Goal: Book appointment/travel/reservation

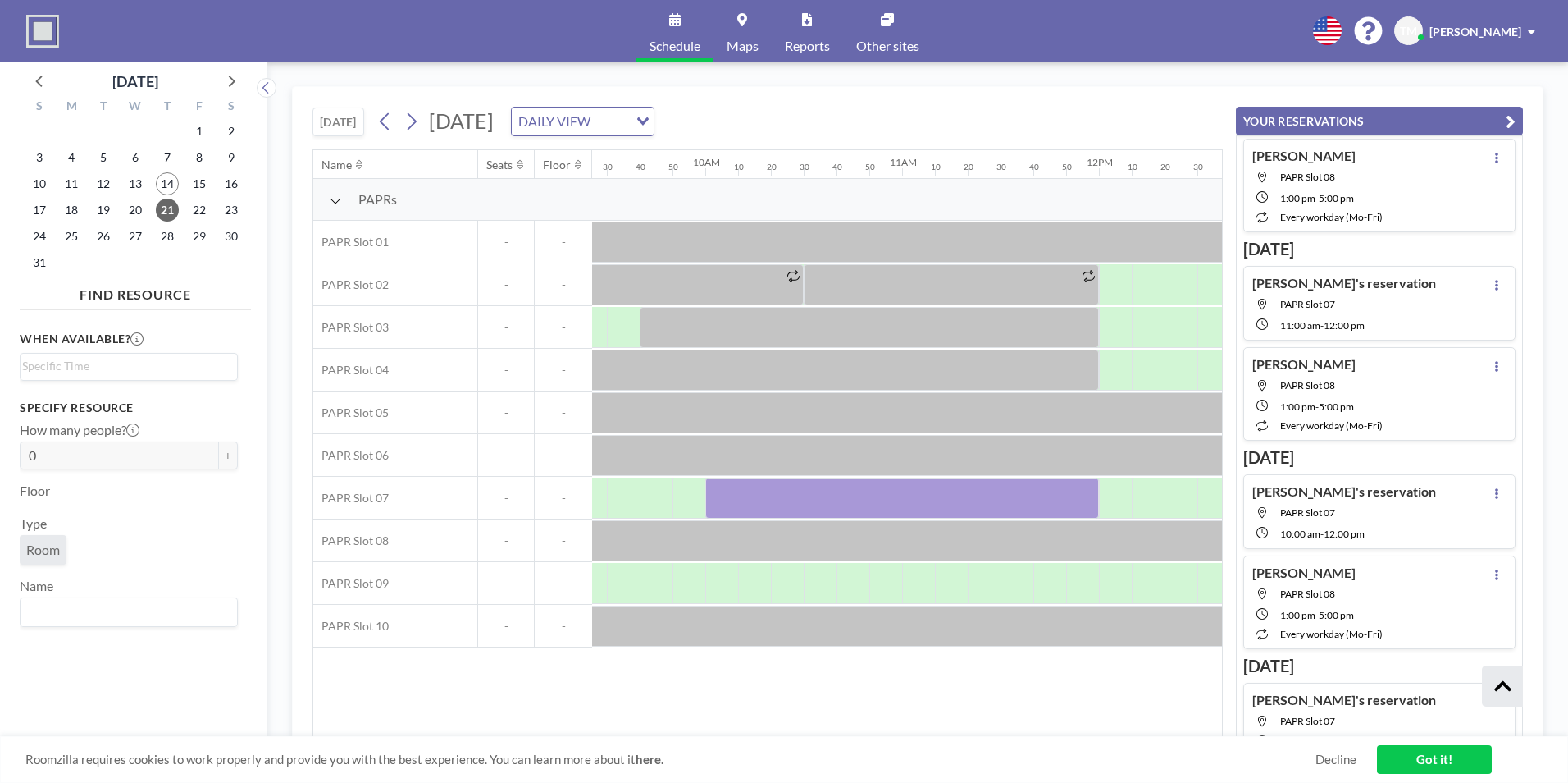
scroll to position [0, 1935]
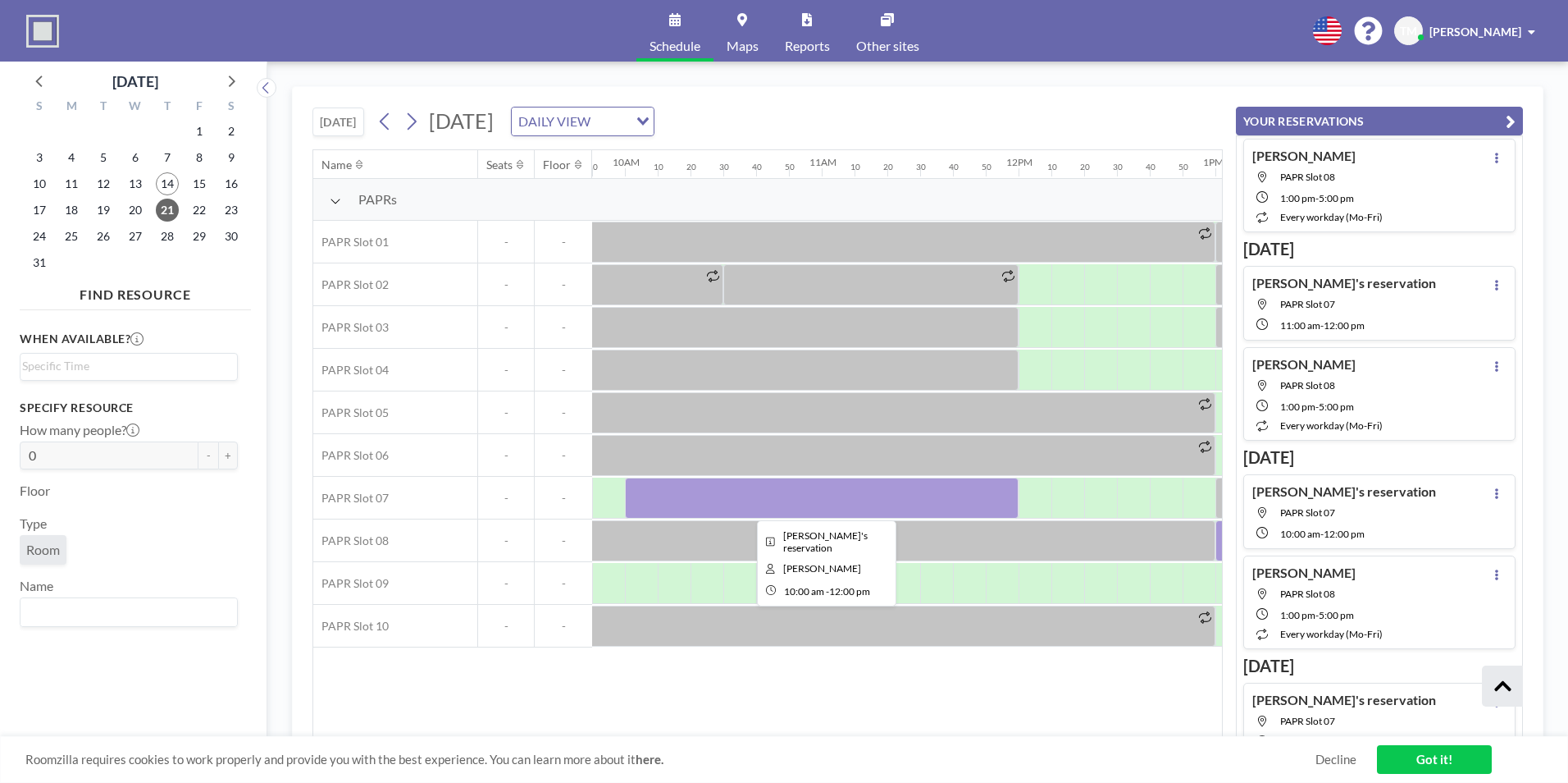
drag, startPoint x: 756, startPoint y: 436, endPoint x: 673, endPoint y: 502, distance: 106.0
click at [673, 502] on div "PAPRs PAPR Slot 01 - - PAPR Slot 02 - - PAPR Slot 03 - - PAPR Slot 04 - - PAPR …" at bounding box center [878, 413] width 5003 height 469
click at [417, 128] on icon at bounding box center [411, 121] width 16 height 25
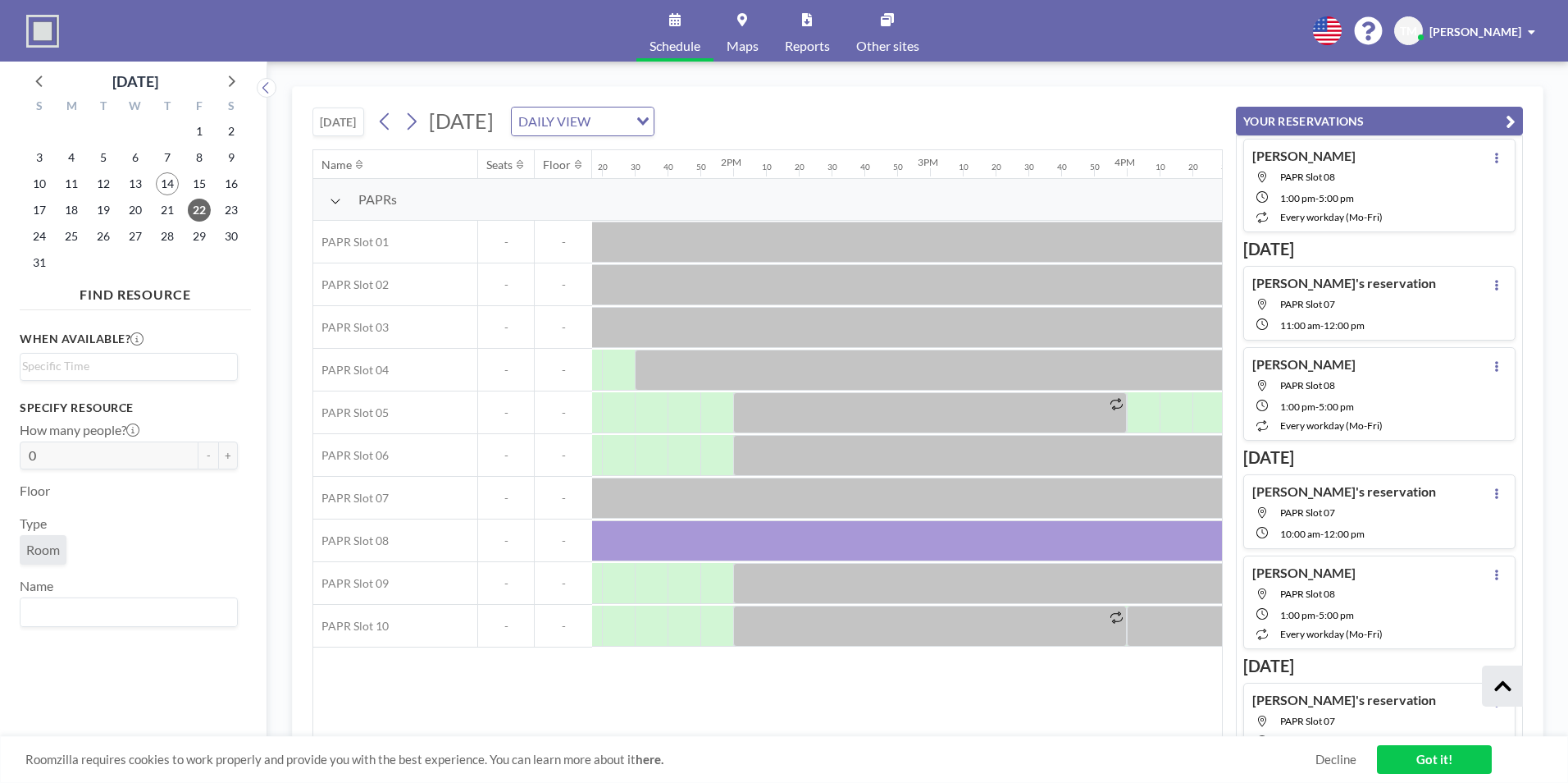
scroll to position [0, 2634]
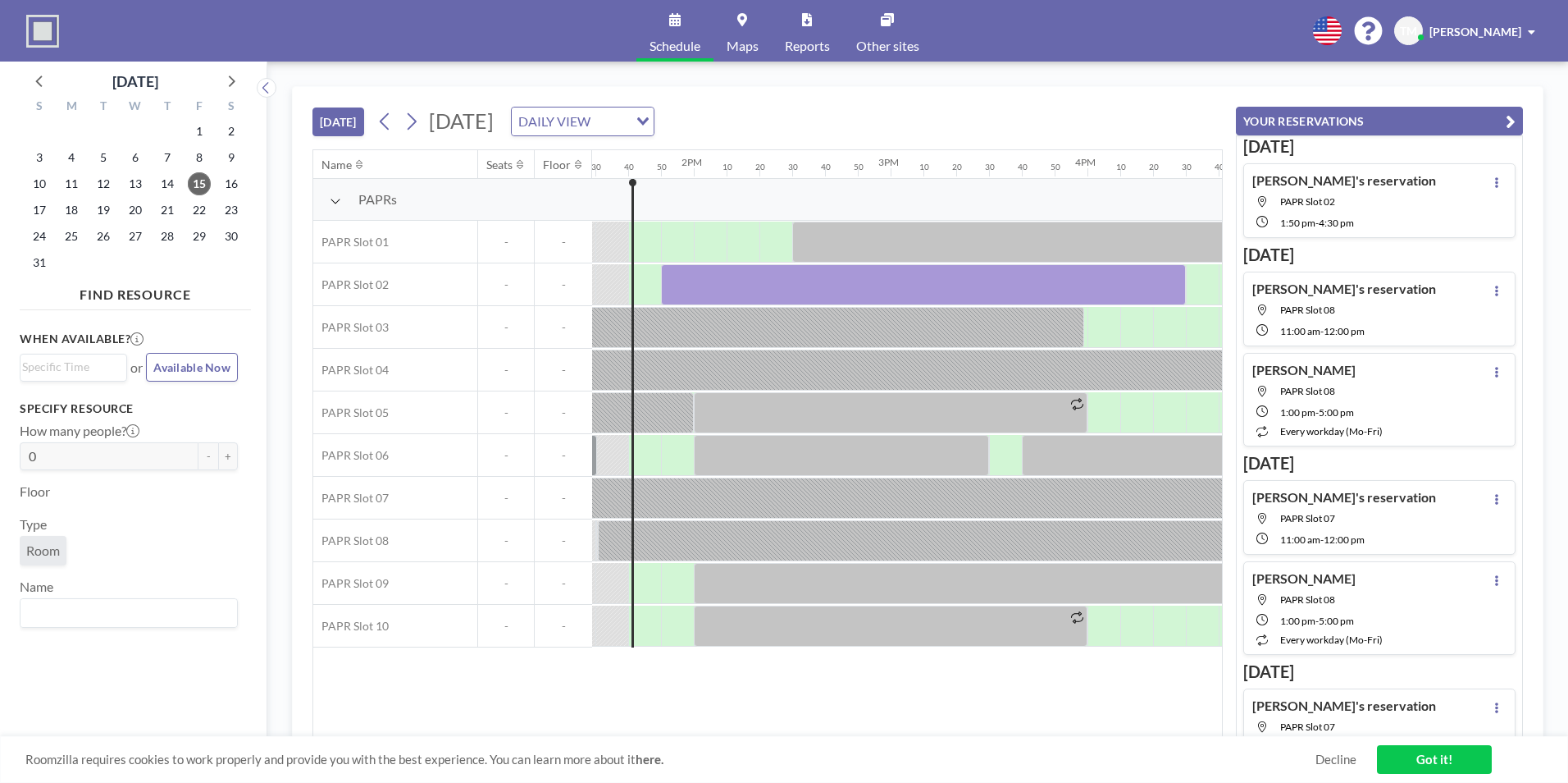
scroll to position [0, 2657]
drag, startPoint x: 810, startPoint y: 724, endPoint x: 963, endPoint y: 743, distance: 154.2
click at [963, 743] on div "TODAY Friday, August 15, 2025 DAILY VIEW Loading... Name Seats Floor 12AM 10 20…" at bounding box center [917, 422] width 1251 height 672
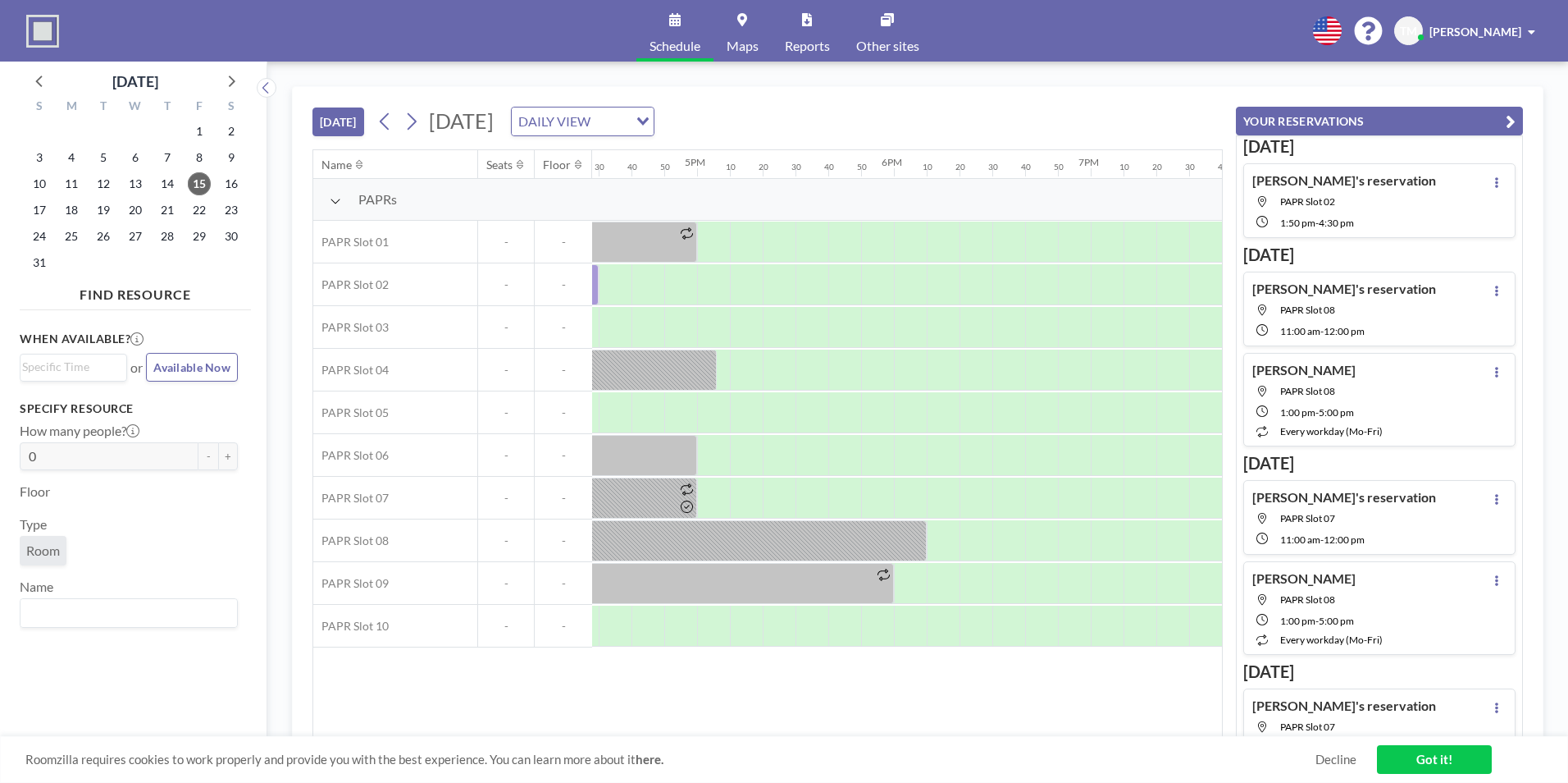
scroll to position [0, 3223]
click at [782, 687] on div "Name Seats Floor 12AM 10 20 30 40 50 1AM 10 20 30 40 50 2AM 10 20 30 40 50 3AM …" at bounding box center [768, 443] width 909 height 587
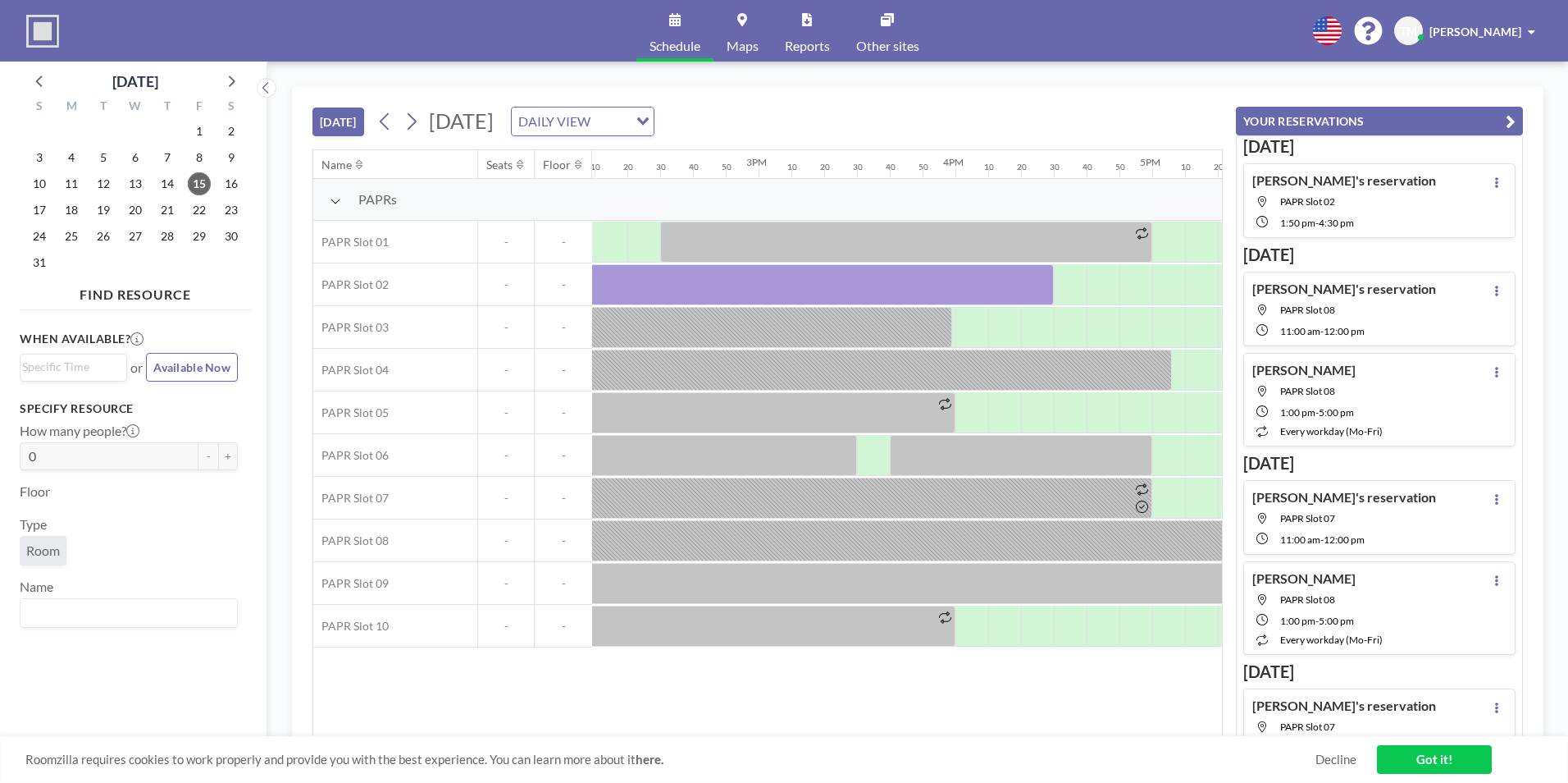
scroll to position [0, 2889]
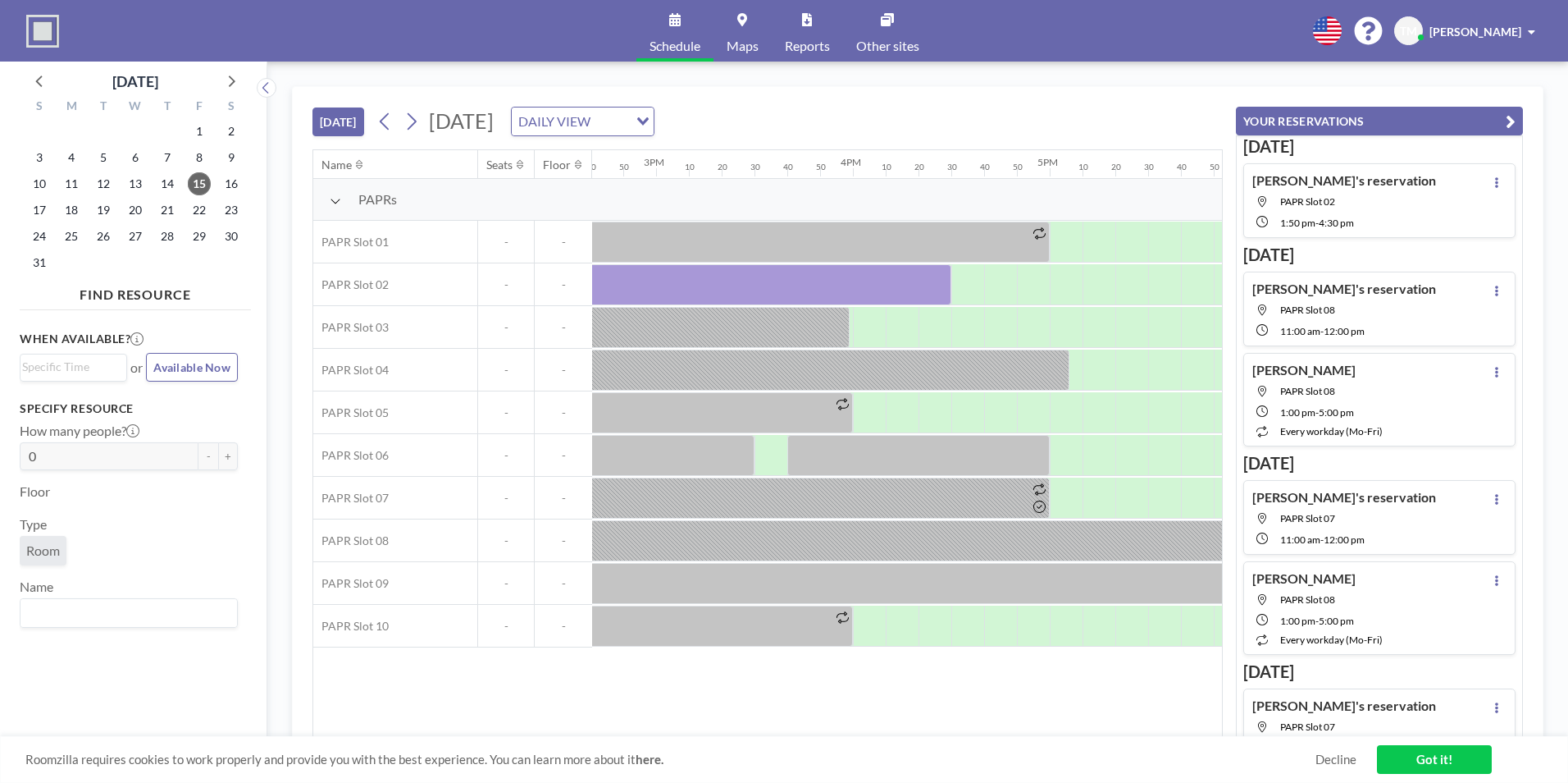
click at [879, 730] on div "Name Seats Floor 12AM 10 20 30 40 50 1AM 10 20 30 40 50 2AM 10 20 30 40 50 3AM …" at bounding box center [768, 443] width 909 height 587
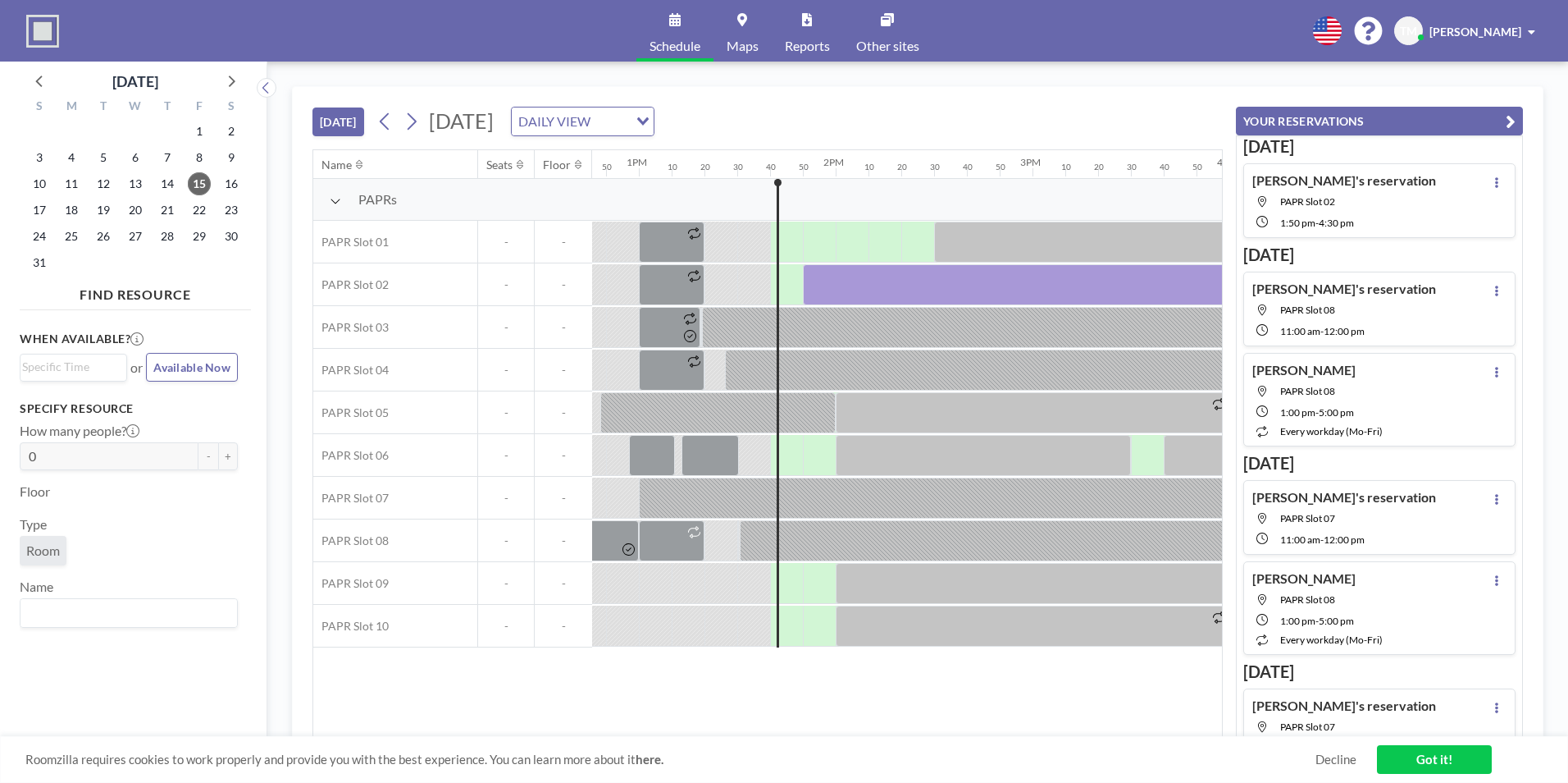
scroll to position [0, 2456]
